Goal: Task Accomplishment & Management: Use online tool/utility

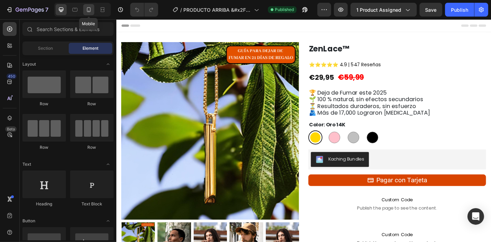
click at [87, 11] on icon at bounding box center [88, 9] width 7 height 7
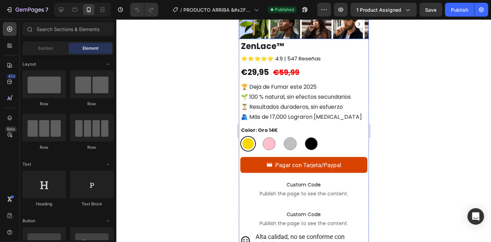
scroll to position [157, 0]
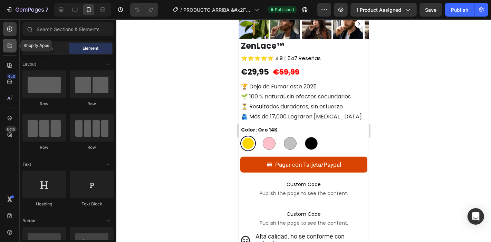
click at [10, 47] on icon at bounding box center [9, 45] width 7 height 7
radio input "false"
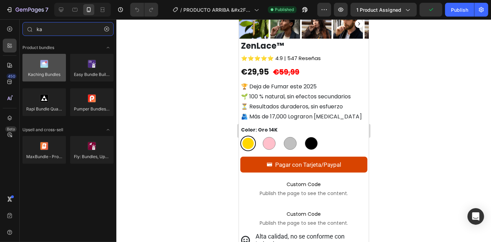
type input "ka"
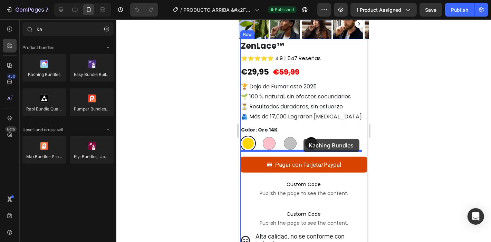
drag, startPoint x: 293, startPoint y: 78, endPoint x: 303, endPoint y: 139, distance: 61.3
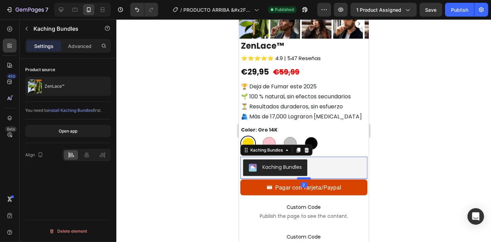
drag, startPoint x: 300, startPoint y: 178, endPoint x: 294, endPoint y: 173, distance: 7.3
click at [297, 177] on div at bounding box center [304, 178] width 14 height 2
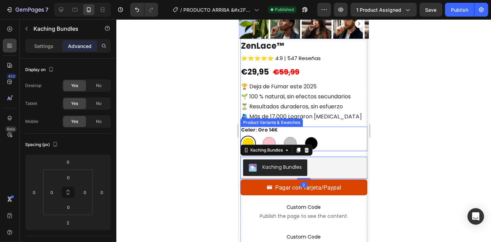
click at [328, 142] on div "Oro 14K Oro 14K Oro [PERSON_NAME] Oro [PERSON_NAME] Brillante Plata Brillante N…" at bounding box center [303, 143] width 127 height 16
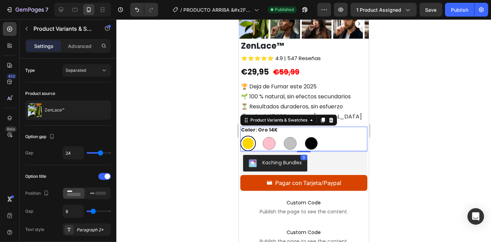
drag, startPoint x: 300, startPoint y: 149, endPoint x: 331, endPoint y: 122, distance: 41.2
click at [299, 151] on div at bounding box center [304, 151] width 14 height 1
radio input "true"
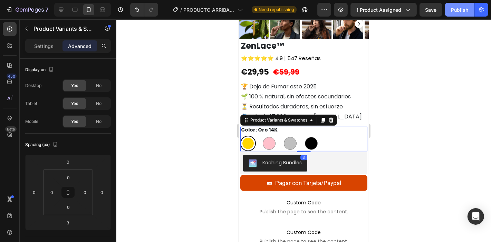
click at [456, 10] on div "Publish" at bounding box center [459, 9] width 17 height 7
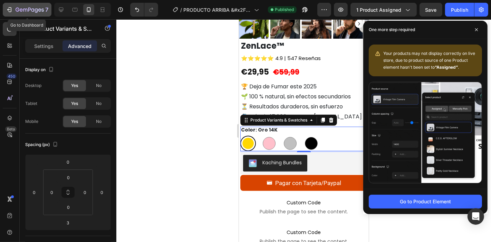
click at [24, 12] on icon "button" at bounding box center [30, 10] width 28 height 6
